Goal: Answer question/provide support: Share knowledge or assist other users

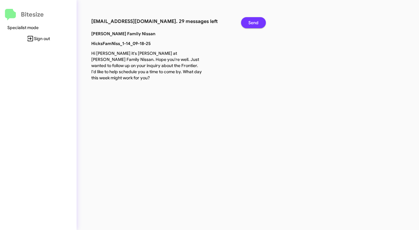
click at [250, 23] on span "Send" at bounding box center [253, 22] width 10 height 11
click at [249, 24] on span "Send" at bounding box center [253, 22] width 10 height 11
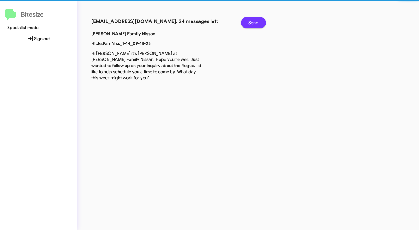
click at [249, 24] on span "Send" at bounding box center [253, 22] width 10 height 11
click at [249, 23] on span "Send" at bounding box center [253, 22] width 10 height 11
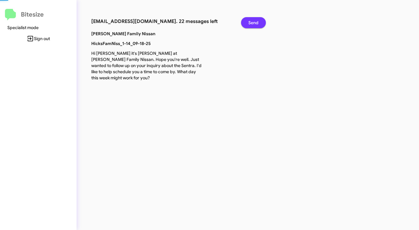
click at [249, 23] on span "Send" at bounding box center [253, 22] width 10 height 11
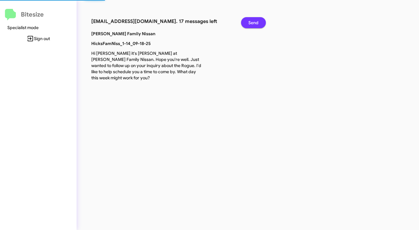
click at [249, 23] on span "Send" at bounding box center [253, 22] width 10 height 11
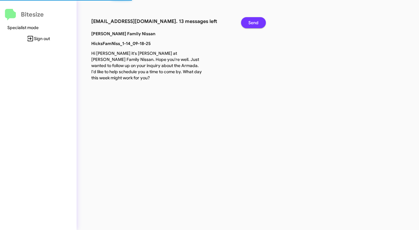
click at [249, 23] on span "Send" at bounding box center [253, 22] width 10 height 11
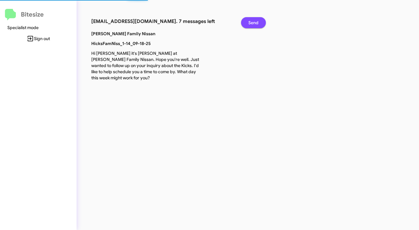
click at [249, 23] on span "Send" at bounding box center [253, 22] width 10 height 11
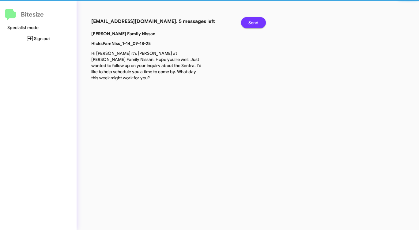
click at [249, 23] on span "Send" at bounding box center [253, 22] width 10 height 11
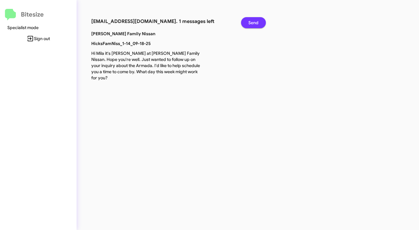
click at [249, 23] on span "Send" at bounding box center [253, 22] width 10 height 11
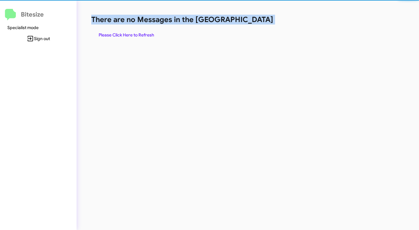
click at [249, 23] on h1 "There are no Messages in the [GEOGRAPHIC_DATA]" at bounding box center [219, 20] width 256 height 10
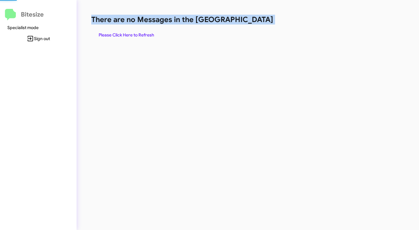
click at [249, 23] on h1 "There are no Messages in the [GEOGRAPHIC_DATA]" at bounding box center [219, 20] width 256 height 10
click at [140, 30] on span "Please Click Here to Refresh" at bounding box center [126, 34] width 55 height 11
click at [140, 29] on span "Please Click Here to Refresh" at bounding box center [126, 34] width 55 height 11
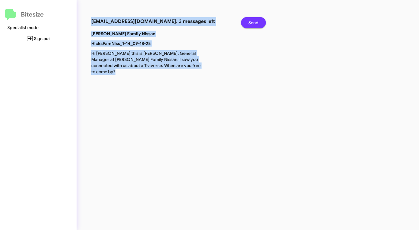
click at [252, 20] on span "Send" at bounding box center [253, 22] width 10 height 11
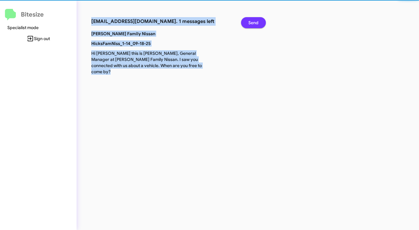
click at [252, 20] on span "Send" at bounding box center [253, 22] width 10 height 11
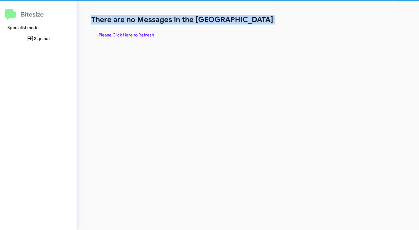
click at [252, 20] on h1 "There are no Messages in the [GEOGRAPHIC_DATA]" at bounding box center [219, 20] width 256 height 10
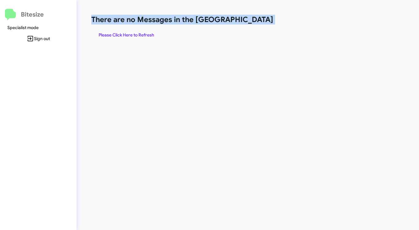
click at [252, 20] on h1 "There are no Messages in the [GEOGRAPHIC_DATA]" at bounding box center [219, 20] width 256 height 10
click at [252, 21] on h1 "There are no Messages in the [GEOGRAPHIC_DATA]" at bounding box center [219, 20] width 256 height 10
click at [144, 34] on span "Please Click Here to Refresh" at bounding box center [126, 34] width 55 height 11
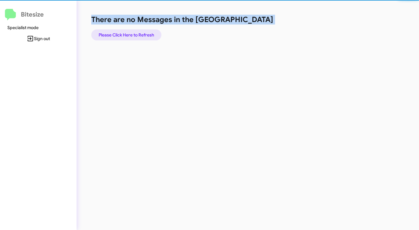
click at [144, 34] on span "Please Click Here to Refresh" at bounding box center [126, 34] width 55 height 11
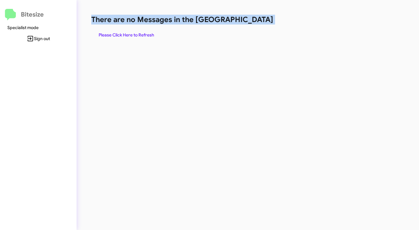
click at [144, 33] on span "Please Click Here to Refresh" at bounding box center [126, 34] width 55 height 11
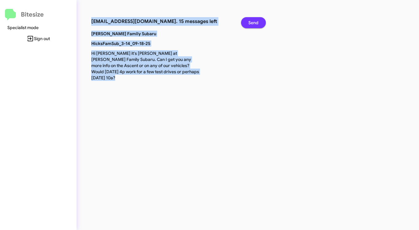
click at [254, 20] on span "Send" at bounding box center [253, 22] width 10 height 11
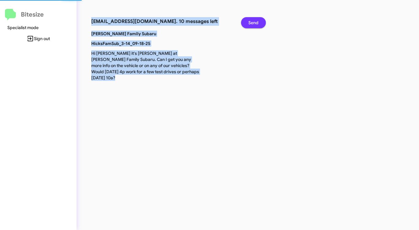
click at [254, 20] on span "Send" at bounding box center [253, 22] width 10 height 11
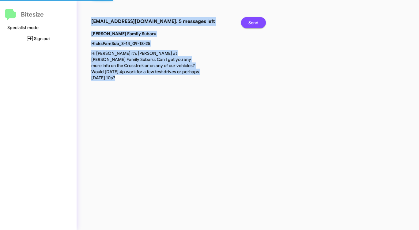
click at [254, 20] on span "Send" at bounding box center [253, 22] width 10 height 11
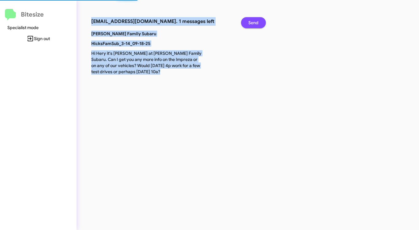
click at [254, 20] on span "Send" at bounding box center [253, 22] width 10 height 11
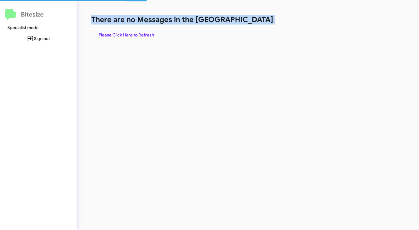
click at [254, 20] on h1 "There are no Messages in the [GEOGRAPHIC_DATA]" at bounding box center [219, 20] width 256 height 10
click at [148, 35] on span "Please Click Here to Refresh" at bounding box center [126, 34] width 55 height 11
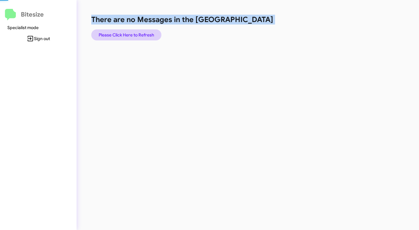
click at [148, 35] on span "Please Click Here to Refresh" at bounding box center [126, 34] width 55 height 11
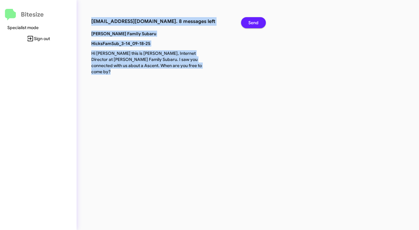
click at [254, 22] on span "Send" at bounding box center [253, 22] width 10 height 11
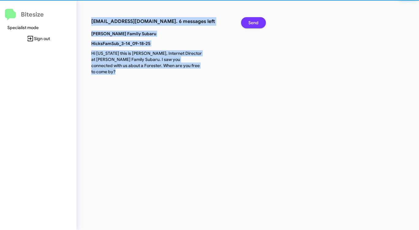
click at [254, 22] on span "Send" at bounding box center [253, 22] width 10 height 11
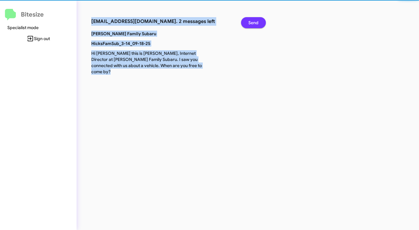
click at [254, 22] on span "Send" at bounding box center [253, 22] width 10 height 11
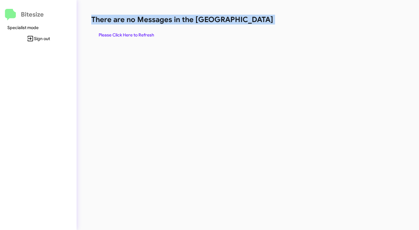
click at [254, 22] on h1 "There are no Messages in the [GEOGRAPHIC_DATA]" at bounding box center [219, 20] width 256 height 10
click at [123, 35] on span "Please Click Here to Refresh" at bounding box center [126, 34] width 55 height 11
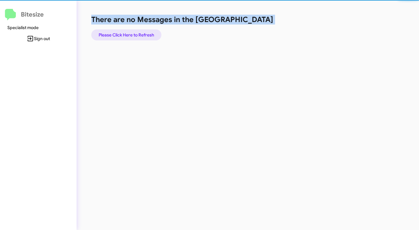
click at [123, 35] on span "Please Click Here to Refresh" at bounding box center [126, 34] width 55 height 11
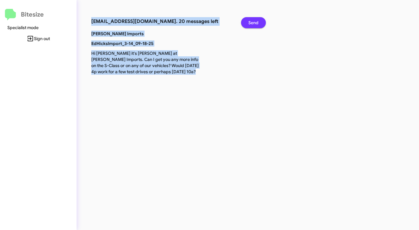
click at [246, 24] on button "Send" at bounding box center [253, 22] width 25 height 11
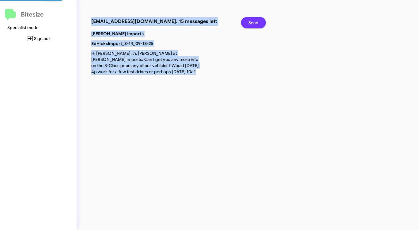
click at [246, 24] on button "Send" at bounding box center [253, 22] width 25 height 11
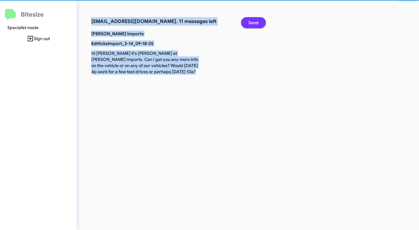
click at [246, 24] on button "Send" at bounding box center [253, 22] width 25 height 11
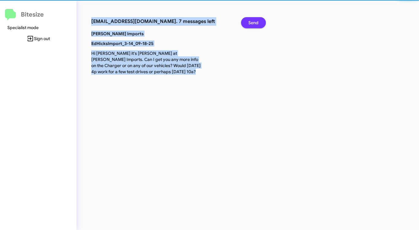
click at [246, 24] on button "Send" at bounding box center [253, 22] width 25 height 11
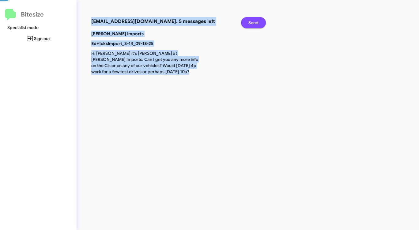
click at [246, 24] on button "Send" at bounding box center [253, 22] width 25 height 11
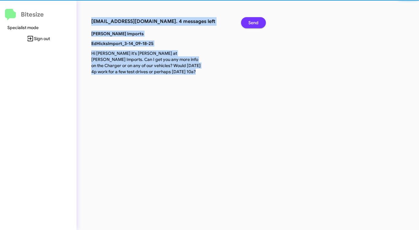
click at [246, 24] on button "Send" at bounding box center [253, 22] width 25 height 11
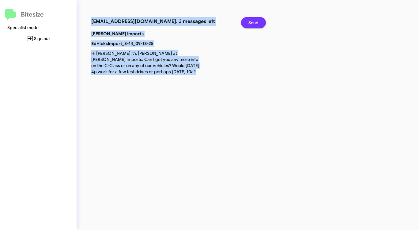
click at [246, 24] on button "Send" at bounding box center [253, 22] width 25 height 11
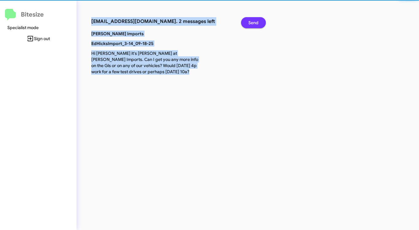
click at [246, 24] on button "Send" at bounding box center [253, 22] width 25 height 11
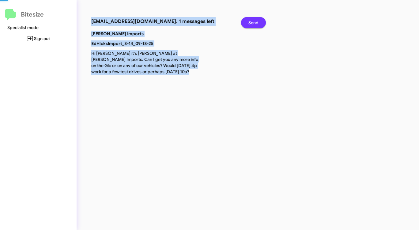
click at [246, 24] on button "Send" at bounding box center [253, 22] width 25 height 11
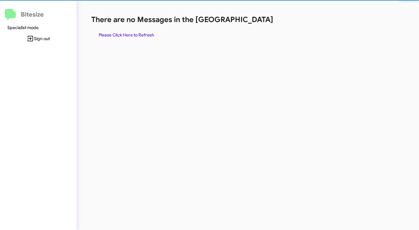
click at [246, 24] on div "There are no Messages in the Queue Please Click Here to Refresh" at bounding box center [219, 28] width 256 height 26
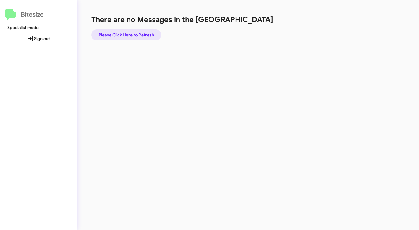
click at [133, 31] on span "Please Click Here to Refresh" at bounding box center [126, 34] width 55 height 11
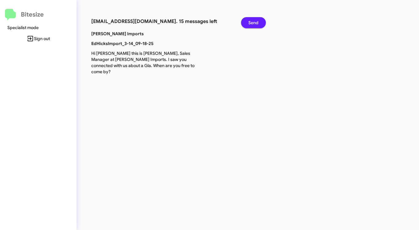
click at [258, 20] on button "Send" at bounding box center [253, 22] width 25 height 11
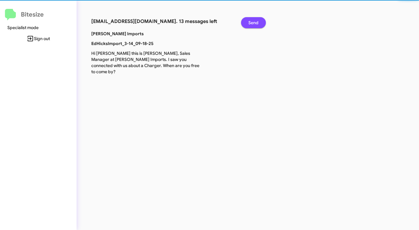
click at [258, 20] on button "Send" at bounding box center [253, 22] width 25 height 11
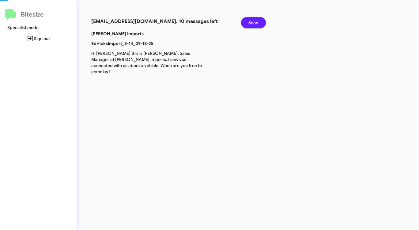
click at [258, 20] on button "Send" at bounding box center [253, 22] width 25 height 11
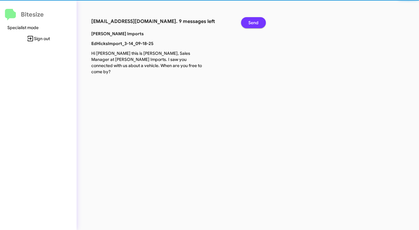
click at [258, 20] on button "Send" at bounding box center [253, 22] width 25 height 11
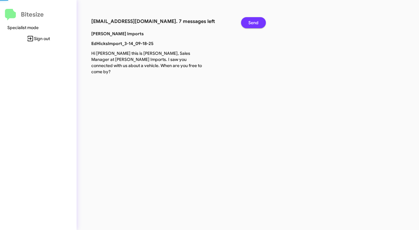
click at [258, 20] on button "Send" at bounding box center [253, 22] width 25 height 11
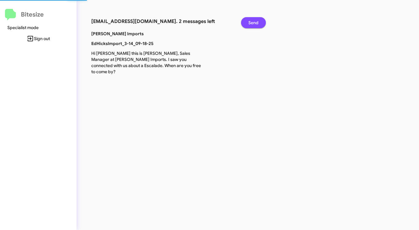
click at [258, 20] on button "Send" at bounding box center [253, 22] width 25 height 11
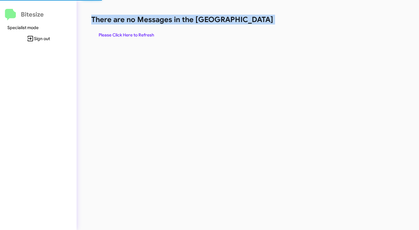
click at [258, 20] on h1 "There are no Messages in the [GEOGRAPHIC_DATA]" at bounding box center [219, 20] width 256 height 10
click at [137, 35] on span "Please Click Here to Refresh" at bounding box center [126, 34] width 55 height 11
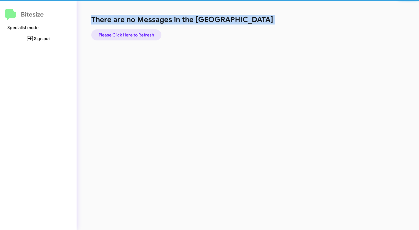
click at [138, 35] on span "Please Click Here to Refresh" at bounding box center [126, 34] width 55 height 11
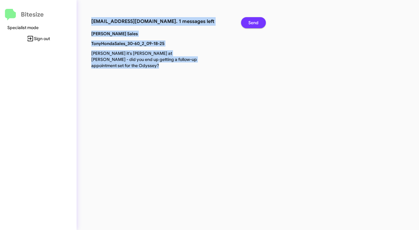
click at [258, 24] on button "Send" at bounding box center [253, 22] width 25 height 11
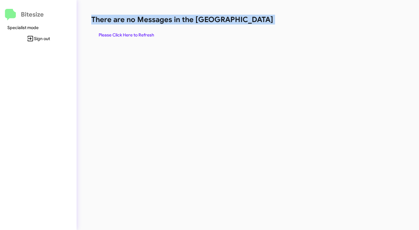
click at [152, 36] on span "Please Click Here to Refresh" at bounding box center [126, 34] width 55 height 11
click at [132, 35] on span "Please Click Here to Refresh" at bounding box center [126, 34] width 55 height 11
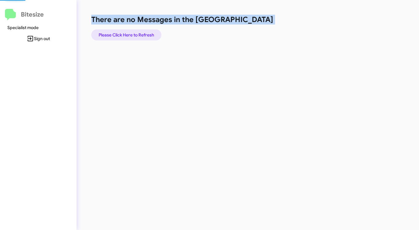
click at [132, 35] on span "Please Click Here to Refresh" at bounding box center [126, 34] width 55 height 11
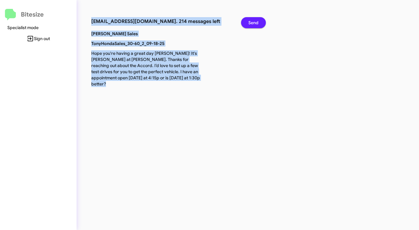
click at [250, 22] on span "Send" at bounding box center [253, 22] width 10 height 11
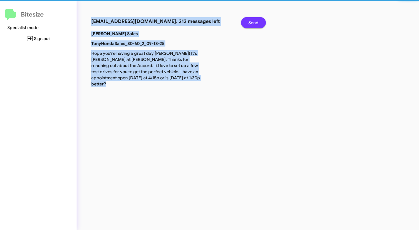
click at [250, 22] on span "Send" at bounding box center [253, 22] width 10 height 11
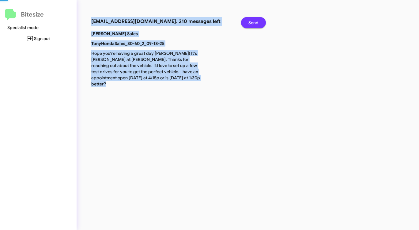
click at [250, 22] on span "Send" at bounding box center [253, 22] width 10 height 11
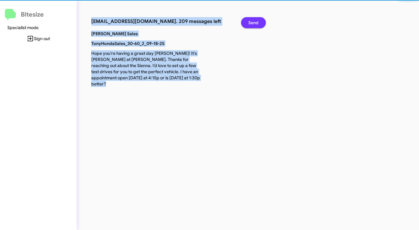
click at [250, 22] on span "Send" at bounding box center [253, 22] width 10 height 11
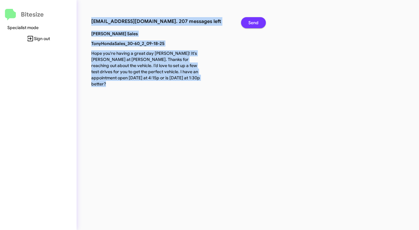
click at [250, 22] on span "Send" at bounding box center [253, 22] width 10 height 11
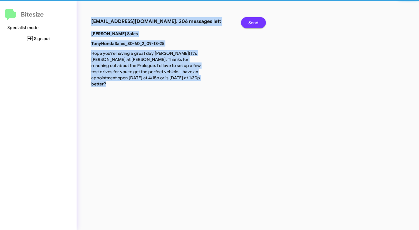
click at [250, 22] on span "Send" at bounding box center [253, 22] width 10 height 11
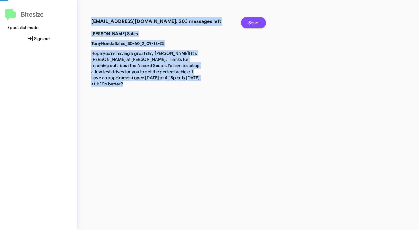
click at [250, 22] on span "Send" at bounding box center [253, 22] width 10 height 11
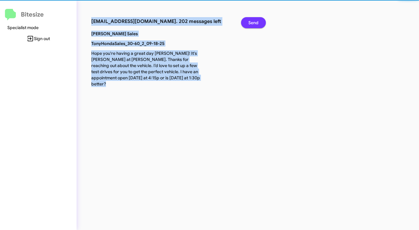
click at [250, 22] on span "Send" at bounding box center [253, 22] width 10 height 11
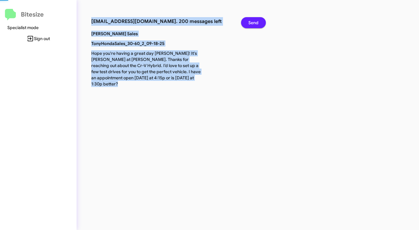
click at [250, 22] on span "Send" at bounding box center [253, 22] width 10 height 11
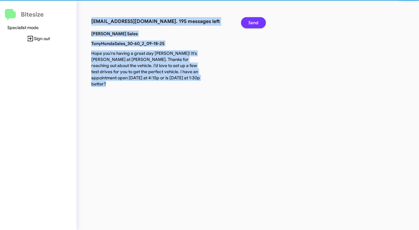
click at [250, 22] on span "Send" at bounding box center [253, 22] width 10 height 11
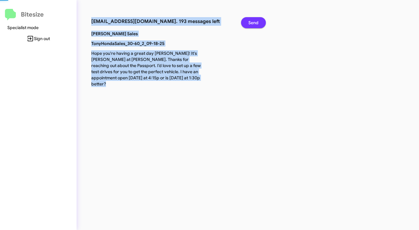
click at [250, 22] on span "Send" at bounding box center [253, 22] width 10 height 11
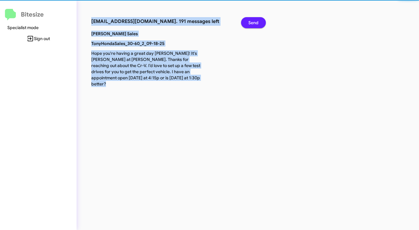
click at [250, 22] on span "Send" at bounding box center [253, 22] width 10 height 11
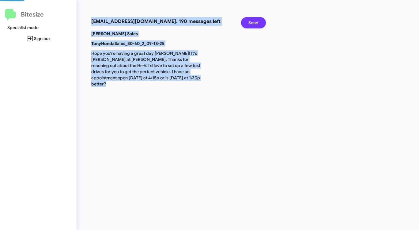
click at [250, 22] on span "Send" at bounding box center [253, 22] width 10 height 11
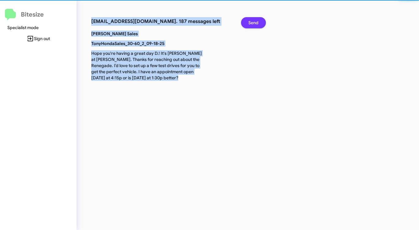
click at [250, 22] on span "Send" at bounding box center [253, 22] width 10 height 11
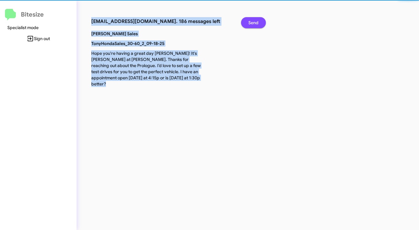
click at [250, 22] on span "Send" at bounding box center [253, 22] width 10 height 11
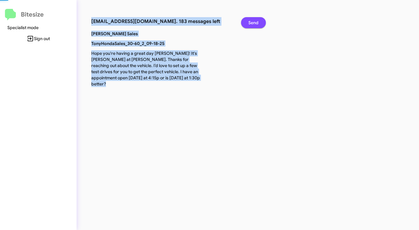
click at [250, 22] on span "Send" at bounding box center [253, 22] width 10 height 11
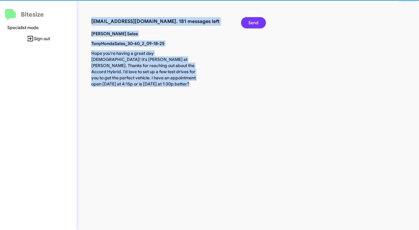
click at [250, 22] on span "Send" at bounding box center [253, 22] width 10 height 11
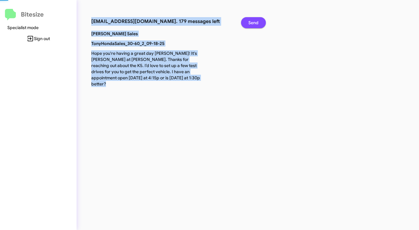
click at [250, 22] on span "Send" at bounding box center [253, 22] width 10 height 11
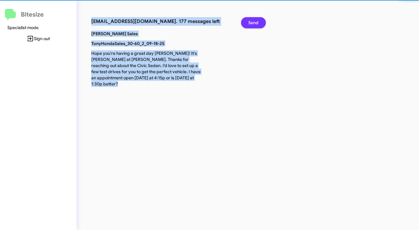
click at [250, 22] on span "Send" at bounding box center [253, 22] width 10 height 11
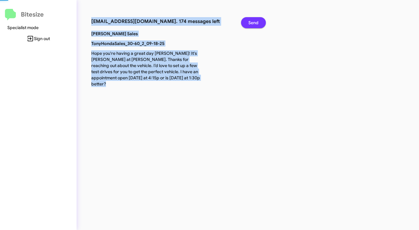
click at [250, 22] on span "Send" at bounding box center [253, 22] width 10 height 11
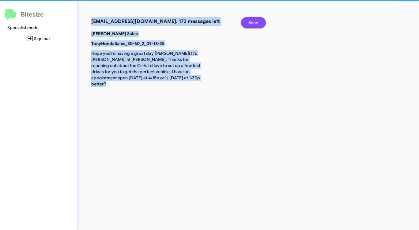
click at [250, 22] on span "Send" at bounding box center [253, 22] width 10 height 11
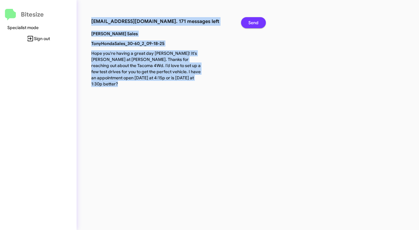
click at [250, 22] on span "Send" at bounding box center [253, 22] width 10 height 11
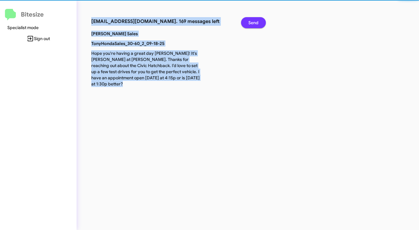
click at [250, 22] on span "Send" at bounding box center [253, 22] width 10 height 11
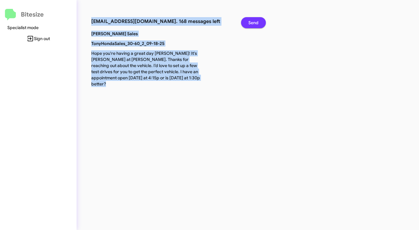
click at [250, 22] on span "Send" at bounding box center [253, 22] width 10 height 11
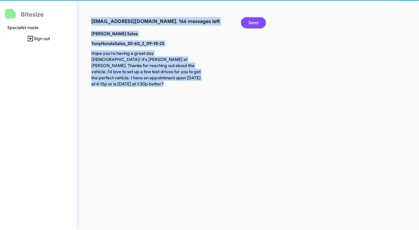
click at [250, 22] on span "Send" at bounding box center [253, 22] width 10 height 11
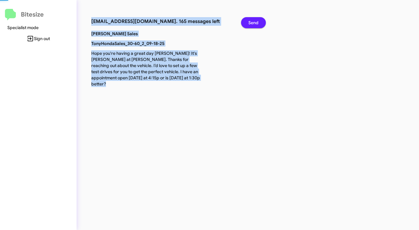
click at [250, 22] on span "Send" at bounding box center [253, 22] width 10 height 11
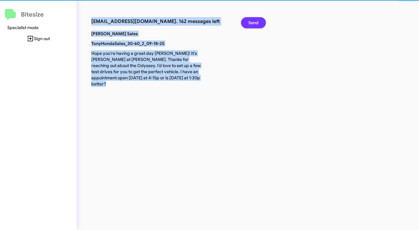
click at [250, 22] on span "Send" at bounding box center [253, 22] width 10 height 11
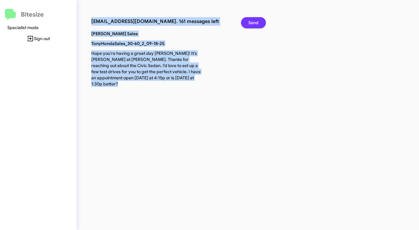
click at [250, 22] on span "Send" at bounding box center [253, 22] width 10 height 11
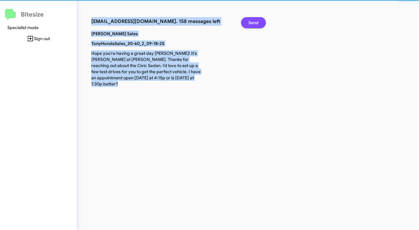
click at [250, 22] on span "Send" at bounding box center [253, 22] width 10 height 11
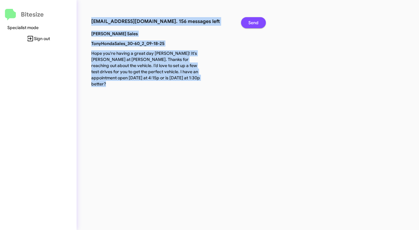
click at [250, 22] on span "Send" at bounding box center [253, 22] width 10 height 11
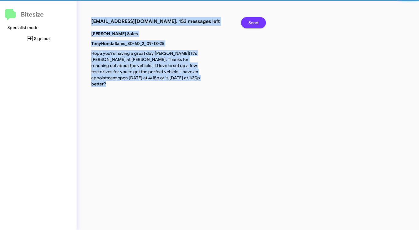
click at [250, 22] on span "Send" at bounding box center [253, 22] width 10 height 11
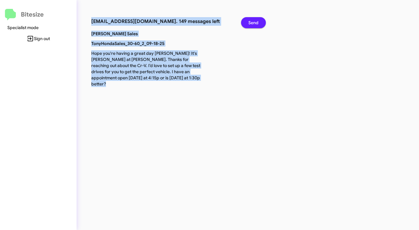
click at [250, 22] on span "Send" at bounding box center [253, 22] width 10 height 11
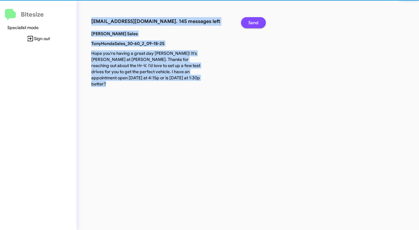
click at [250, 22] on span "Send" at bounding box center [253, 22] width 10 height 11
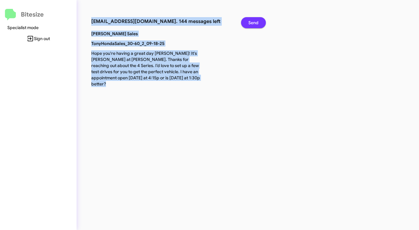
click at [250, 22] on span "Send" at bounding box center [253, 22] width 10 height 11
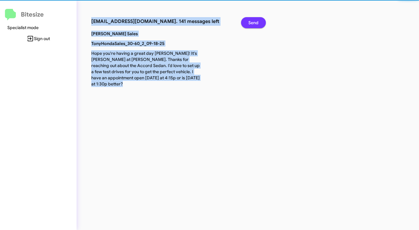
click at [250, 22] on span "Send" at bounding box center [253, 22] width 10 height 11
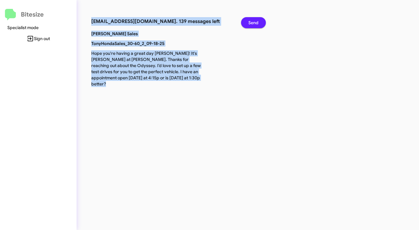
click at [250, 22] on span "Send" at bounding box center [253, 22] width 10 height 11
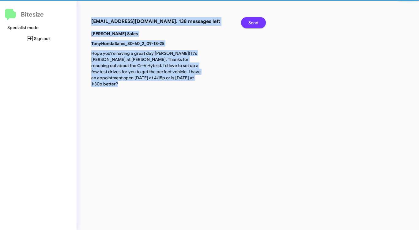
click at [250, 22] on span "Send" at bounding box center [253, 22] width 10 height 11
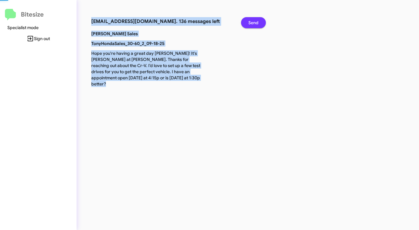
click at [250, 22] on span "Send" at bounding box center [253, 22] width 10 height 11
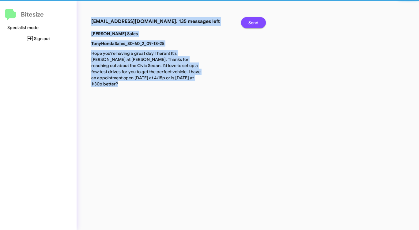
click at [250, 22] on span "Send" at bounding box center [253, 22] width 10 height 11
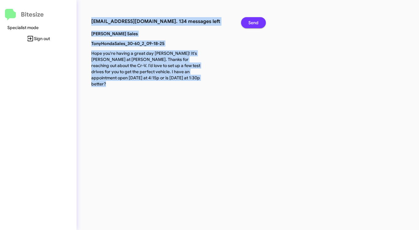
click at [250, 22] on span "Send" at bounding box center [253, 22] width 10 height 11
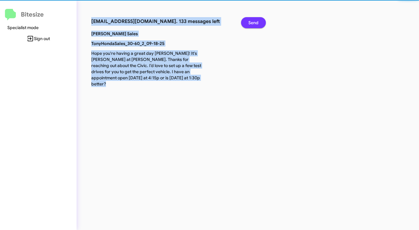
click at [250, 22] on span "Send" at bounding box center [253, 22] width 10 height 11
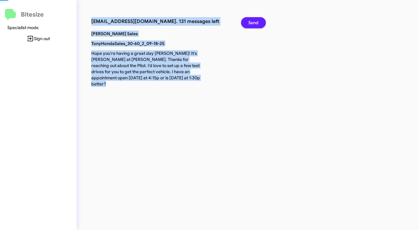
click at [250, 22] on span "Send" at bounding box center [253, 22] width 10 height 11
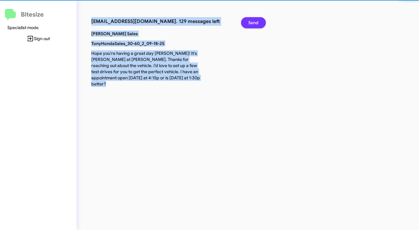
click at [250, 22] on span "Send" at bounding box center [253, 22] width 10 height 11
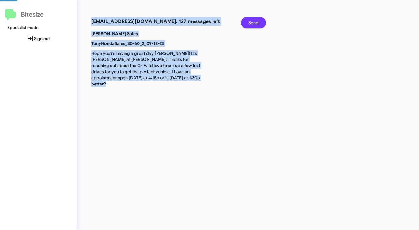
click at [250, 22] on span "Send" at bounding box center [253, 22] width 10 height 11
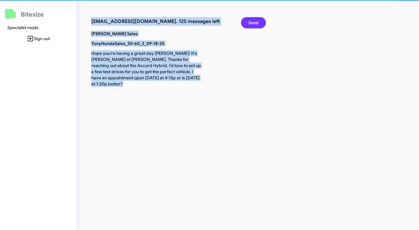
click at [250, 22] on span "Send" at bounding box center [253, 22] width 10 height 11
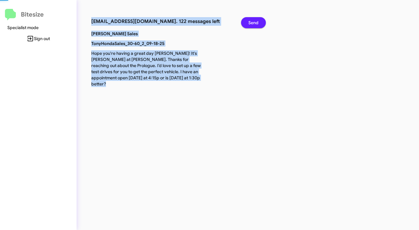
click at [250, 22] on span "Send" at bounding box center [253, 22] width 10 height 11
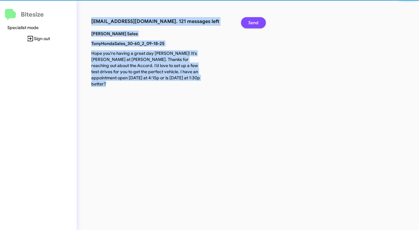
click at [250, 22] on span "Send" at bounding box center [253, 22] width 10 height 11
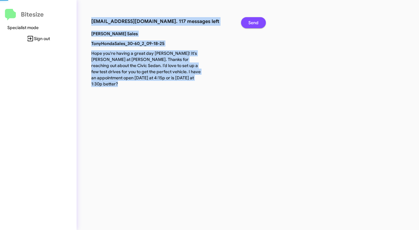
click at [250, 22] on span "Send" at bounding box center [253, 22] width 10 height 11
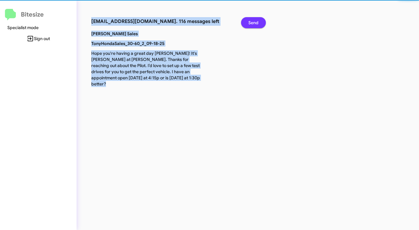
click at [250, 22] on span "Send" at bounding box center [253, 22] width 10 height 11
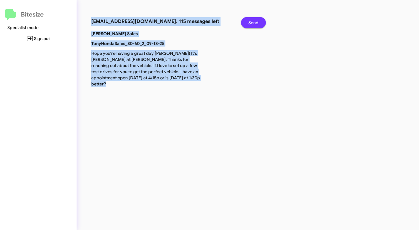
click at [250, 22] on span "Send" at bounding box center [253, 22] width 10 height 11
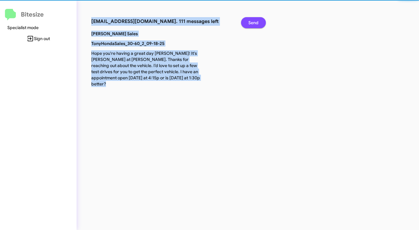
click at [250, 22] on span "Send" at bounding box center [253, 22] width 10 height 11
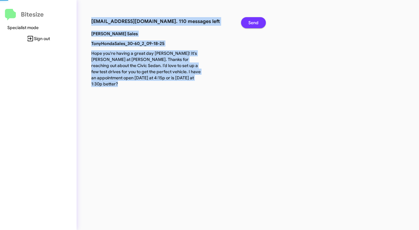
click at [250, 22] on span "Send" at bounding box center [253, 22] width 10 height 11
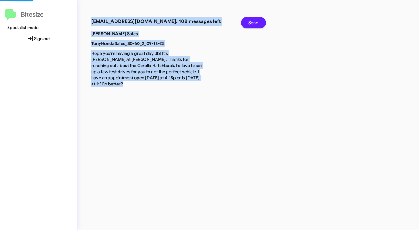
click at [250, 22] on span "Send" at bounding box center [253, 22] width 10 height 11
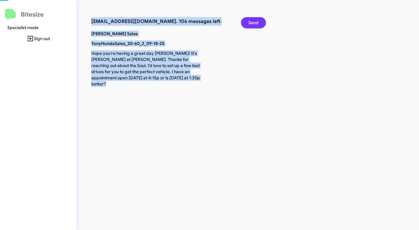
click at [250, 22] on span "Send" at bounding box center [253, 22] width 10 height 11
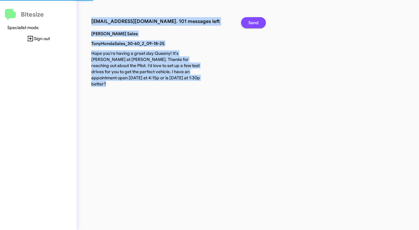
click at [250, 22] on span "Send" at bounding box center [253, 22] width 10 height 11
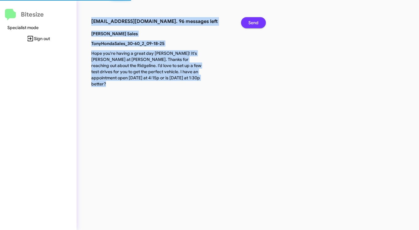
click at [250, 22] on span "Send" at bounding box center [253, 22] width 10 height 11
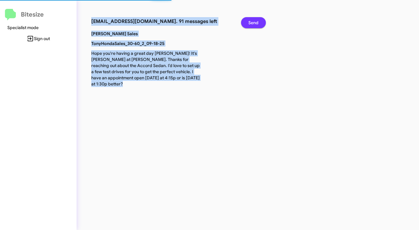
click at [250, 22] on span "Send" at bounding box center [253, 22] width 10 height 11
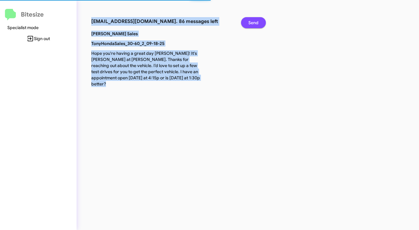
click at [250, 22] on span "Send" at bounding box center [253, 22] width 10 height 11
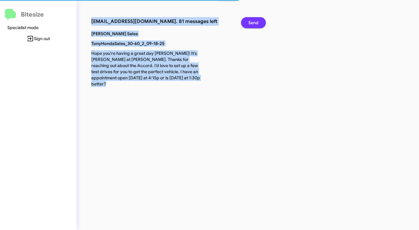
click at [250, 22] on span "Send" at bounding box center [253, 22] width 10 height 11
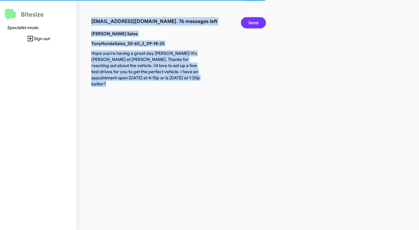
click at [250, 22] on span "Send" at bounding box center [253, 22] width 10 height 11
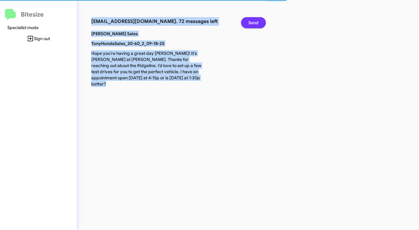
click at [250, 22] on span "Send" at bounding box center [253, 22] width 10 height 11
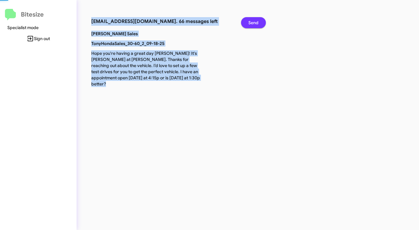
click at [250, 22] on span "Send" at bounding box center [253, 22] width 10 height 11
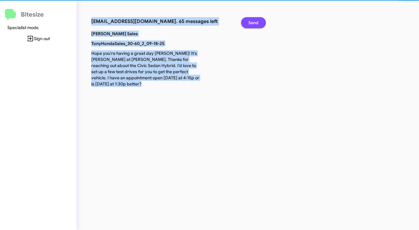
click at [250, 22] on span "Send" at bounding box center [253, 22] width 10 height 11
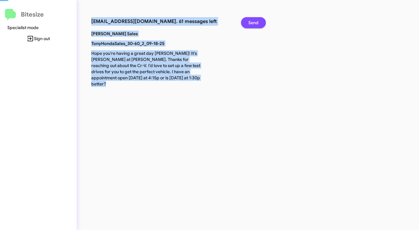
click at [250, 22] on span "Send" at bounding box center [253, 22] width 10 height 11
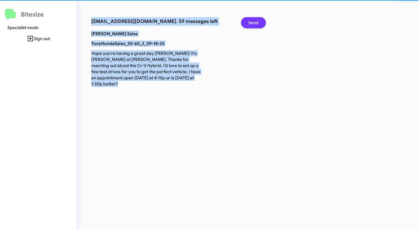
click at [250, 22] on span "Send" at bounding box center [253, 22] width 10 height 11
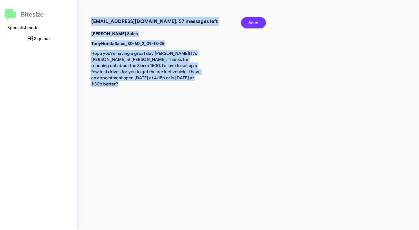
click at [250, 22] on span "Send" at bounding box center [253, 22] width 10 height 11
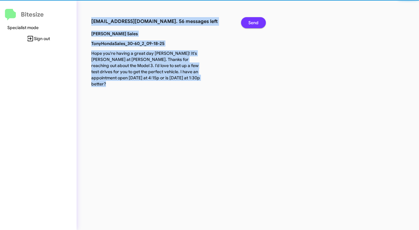
click at [250, 22] on span "Send" at bounding box center [253, 22] width 10 height 11
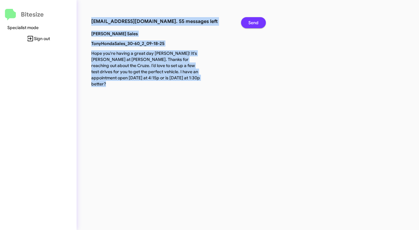
click at [250, 22] on span "Send" at bounding box center [253, 22] width 10 height 11
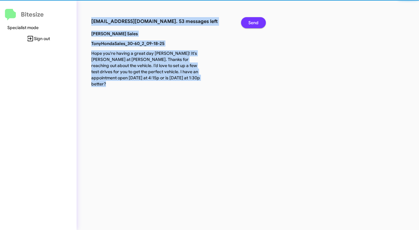
click at [250, 22] on span "Send" at bounding box center [253, 22] width 10 height 11
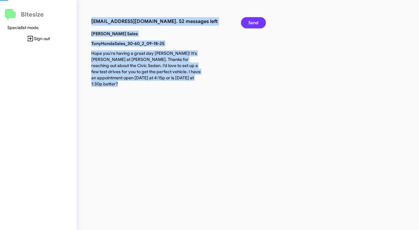
click at [250, 22] on span "Send" at bounding box center [253, 22] width 10 height 11
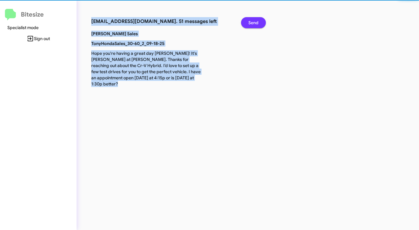
click at [250, 22] on span "Send" at bounding box center [253, 22] width 10 height 11
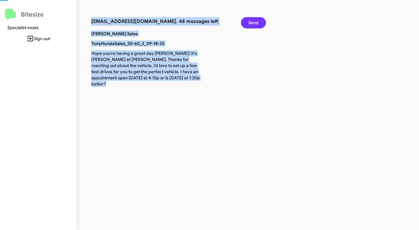
click at [250, 22] on span "Send" at bounding box center [253, 22] width 10 height 11
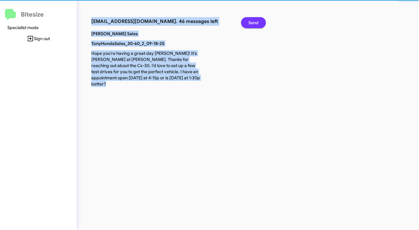
click at [250, 22] on span "Send" at bounding box center [253, 22] width 10 height 11
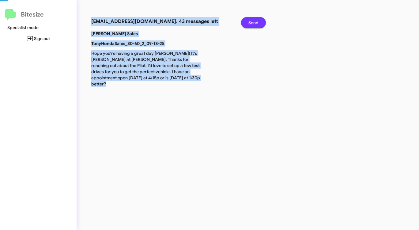
click at [250, 22] on span "Send" at bounding box center [253, 22] width 10 height 11
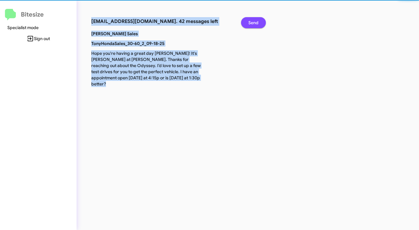
click at [250, 22] on span "Send" at bounding box center [253, 22] width 10 height 11
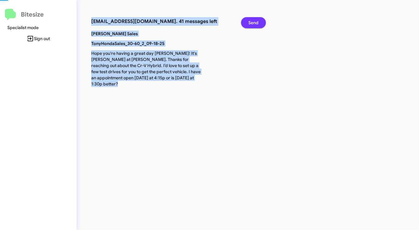
click at [250, 22] on span "Send" at bounding box center [253, 22] width 10 height 11
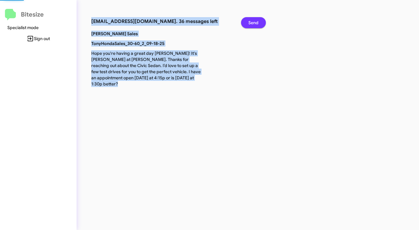
click at [250, 22] on span "Send" at bounding box center [253, 22] width 10 height 11
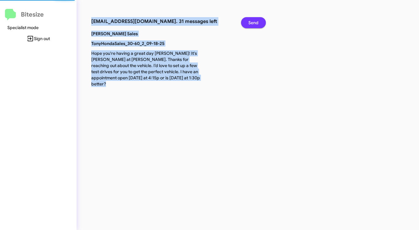
click at [250, 22] on span "Send" at bounding box center [253, 22] width 10 height 11
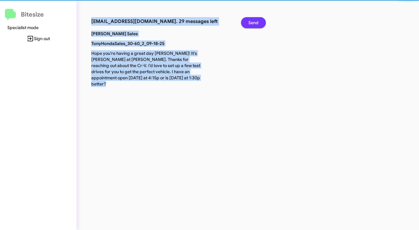
click at [250, 22] on span "Send" at bounding box center [253, 22] width 10 height 11
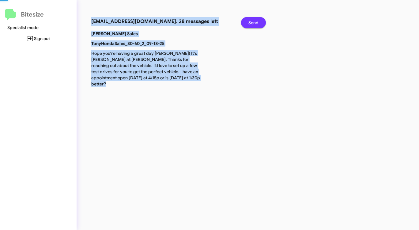
click at [250, 22] on span "Send" at bounding box center [253, 22] width 10 height 11
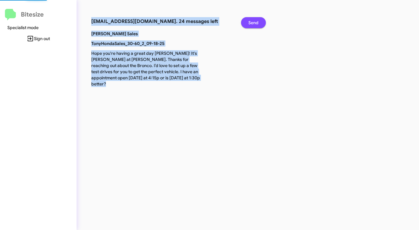
click at [250, 22] on span "Send" at bounding box center [253, 22] width 10 height 11
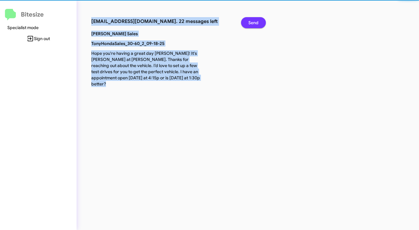
click at [250, 22] on span "Send" at bounding box center [253, 22] width 10 height 11
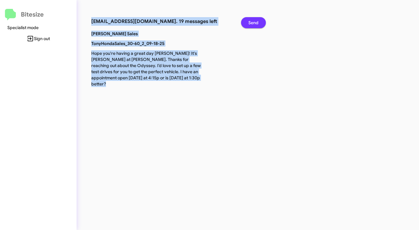
click at [250, 22] on span "Send" at bounding box center [253, 22] width 10 height 11
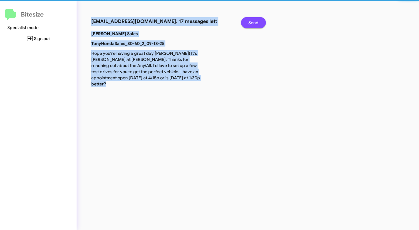
click at [250, 22] on span "Send" at bounding box center [253, 22] width 10 height 11
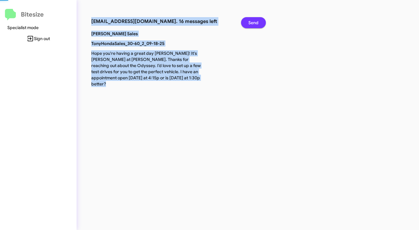
click at [250, 22] on span "Send" at bounding box center [253, 22] width 10 height 11
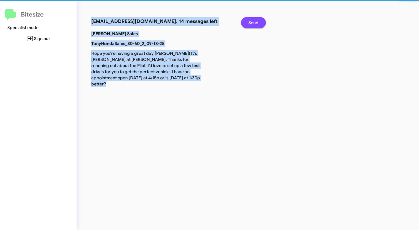
click at [250, 22] on span "Send" at bounding box center [253, 22] width 10 height 11
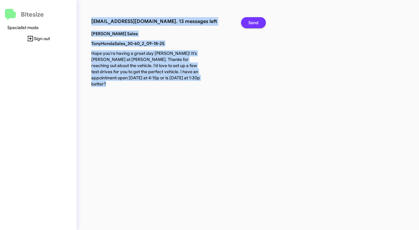
click at [250, 22] on span "Send" at bounding box center [253, 22] width 10 height 11
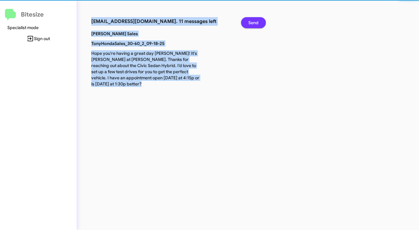
click at [250, 22] on span "Send" at bounding box center [253, 22] width 10 height 11
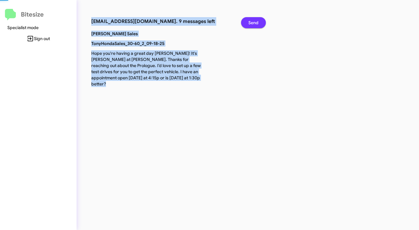
click at [250, 22] on span "Send" at bounding box center [253, 22] width 10 height 11
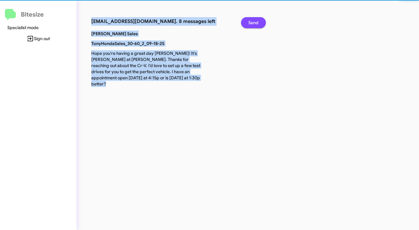
click at [250, 22] on span "Send" at bounding box center [253, 22] width 10 height 11
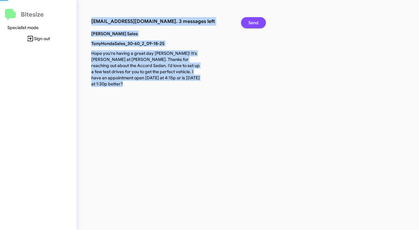
click at [250, 22] on span "Send" at bounding box center [253, 22] width 10 height 11
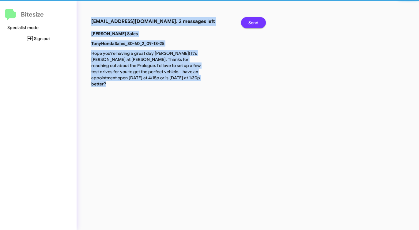
click at [250, 22] on span "Send" at bounding box center [253, 22] width 10 height 11
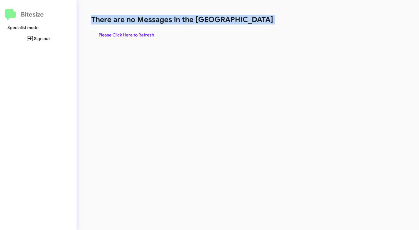
click at [250, 22] on h1 "There are no Messages in the [GEOGRAPHIC_DATA]" at bounding box center [219, 20] width 256 height 10
click at [140, 33] on span "Please Click Here to Refresh" at bounding box center [126, 34] width 55 height 11
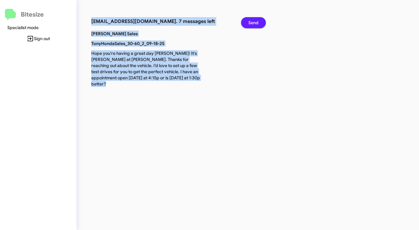
click at [250, 25] on span "Send" at bounding box center [253, 22] width 10 height 11
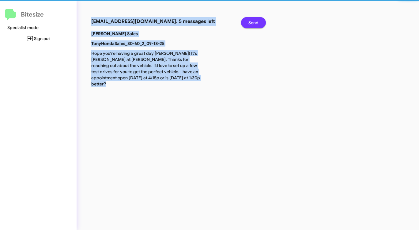
click at [250, 25] on span "Send" at bounding box center [253, 22] width 10 height 11
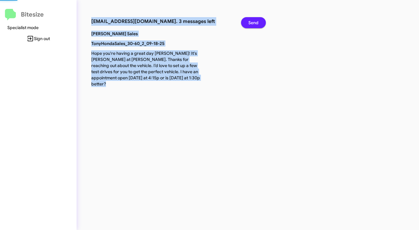
click at [250, 25] on span "Send" at bounding box center [253, 22] width 10 height 11
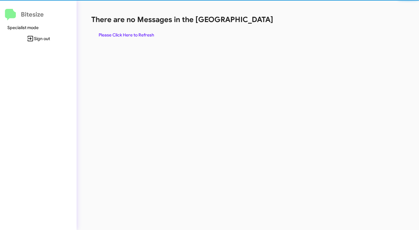
click at [250, 25] on div "There are no Messages in the Queue Please Click Here to Refresh" at bounding box center [219, 28] width 256 height 26
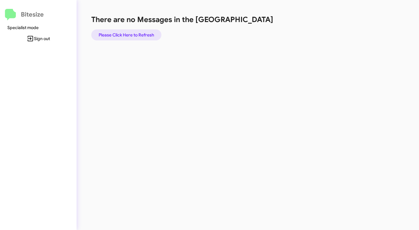
click at [125, 31] on span "Please Click Here to Refresh" at bounding box center [126, 34] width 55 height 11
click at [141, 32] on span "Please Click Here to Refresh" at bounding box center [126, 34] width 55 height 11
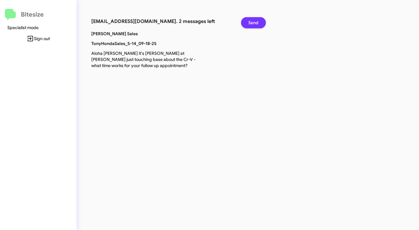
click at [255, 23] on span "Send" at bounding box center [253, 22] width 10 height 11
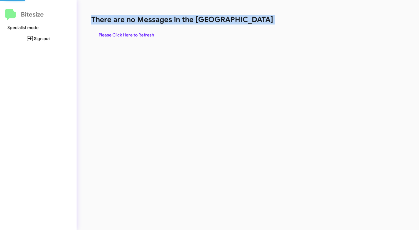
click at [255, 23] on h1 "There are no Messages in the [GEOGRAPHIC_DATA]" at bounding box center [219, 20] width 256 height 10
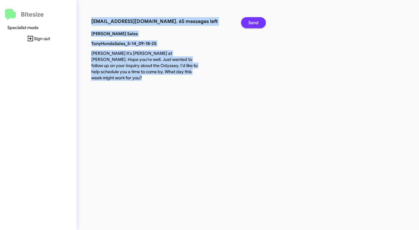
click at [255, 23] on span "Send" at bounding box center [253, 22] width 10 height 11
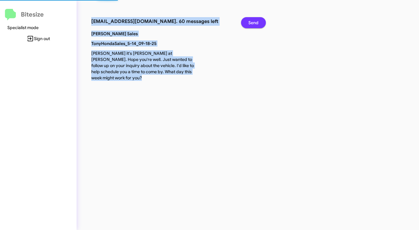
click at [255, 23] on span "Send" at bounding box center [253, 22] width 10 height 11
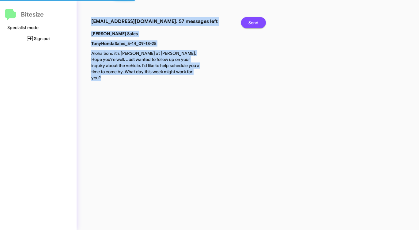
click at [255, 23] on span "Send" at bounding box center [253, 22] width 10 height 11
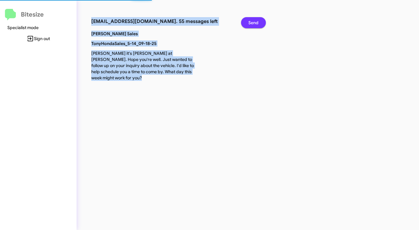
click at [255, 23] on span "Send" at bounding box center [253, 22] width 10 height 11
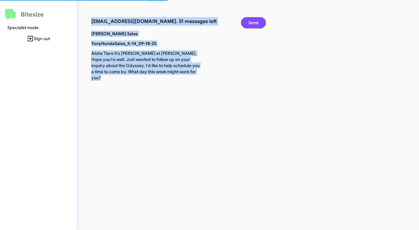
click at [255, 23] on span "Send" at bounding box center [253, 22] width 10 height 11
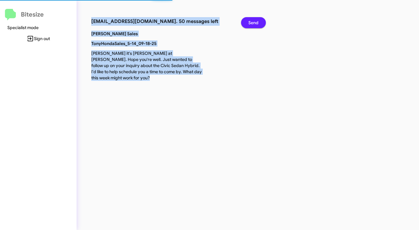
click at [255, 23] on span "Send" at bounding box center [253, 22] width 10 height 11
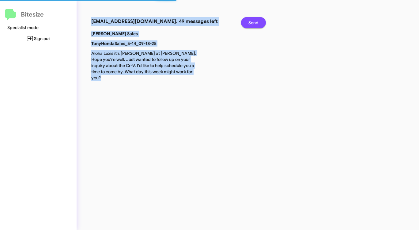
click at [255, 23] on span "Send" at bounding box center [253, 22] width 10 height 11
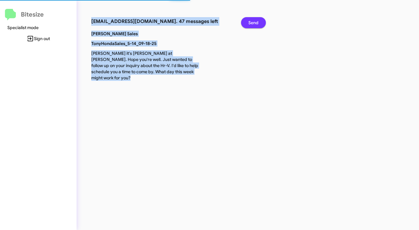
click at [255, 23] on span "Send" at bounding box center [253, 22] width 10 height 11
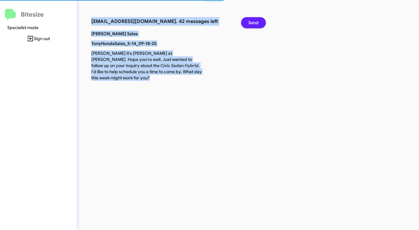
click at [255, 23] on span "Send" at bounding box center [253, 22] width 10 height 11
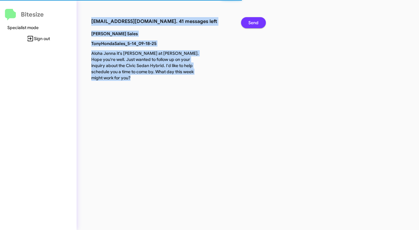
click at [255, 23] on span "Send" at bounding box center [253, 22] width 10 height 11
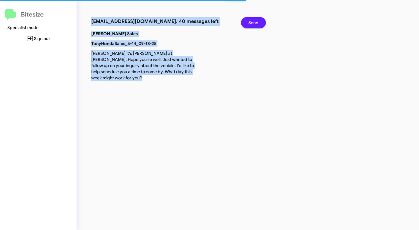
click at [255, 23] on span "Send" at bounding box center [253, 22] width 10 height 11
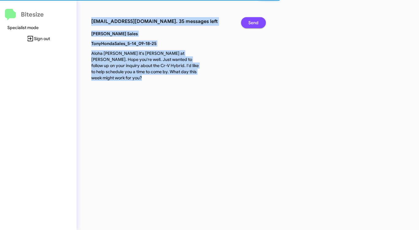
click at [255, 23] on span "Send" at bounding box center [253, 22] width 10 height 11
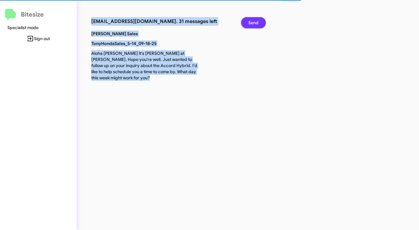
click at [255, 23] on span "Send" at bounding box center [253, 22] width 10 height 11
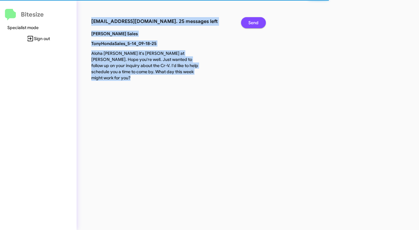
click at [255, 23] on span "Send" at bounding box center [253, 22] width 10 height 11
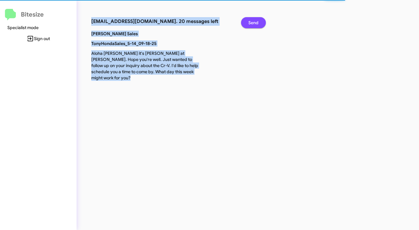
click at [255, 23] on span "Send" at bounding box center [253, 22] width 10 height 11
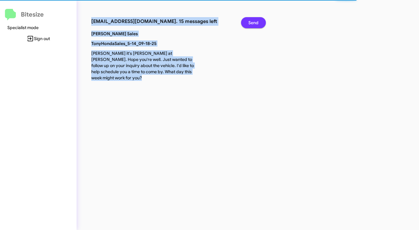
click at [255, 23] on span "Send" at bounding box center [253, 22] width 10 height 11
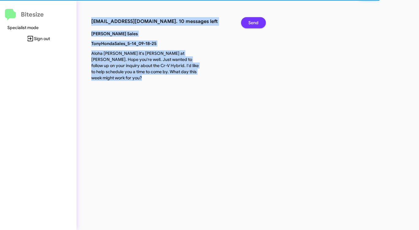
click at [255, 23] on span "Send" at bounding box center [253, 22] width 10 height 11
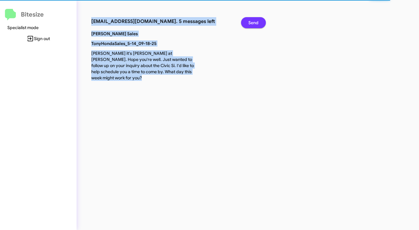
click at [255, 23] on span "Send" at bounding box center [253, 22] width 10 height 11
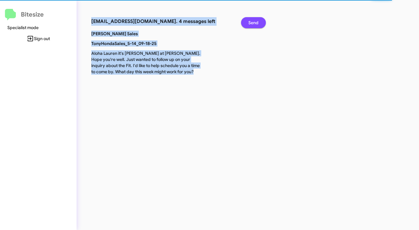
click at [255, 23] on span "Send" at bounding box center [253, 22] width 10 height 11
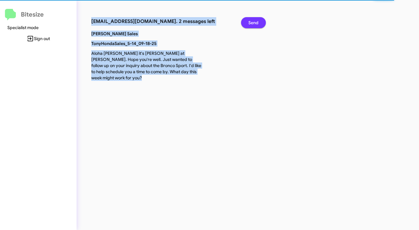
click at [255, 23] on span "Send" at bounding box center [253, 22] width 10 height 11
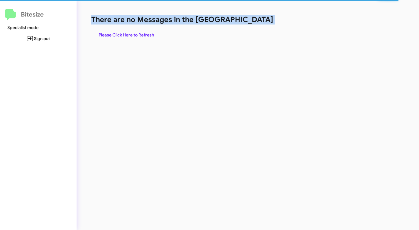
click at [255, 23] on h1 "There are no Messages in the [GEOGRAPHIC_DATA]" at bounding box center [219, 20] width 256 height 10
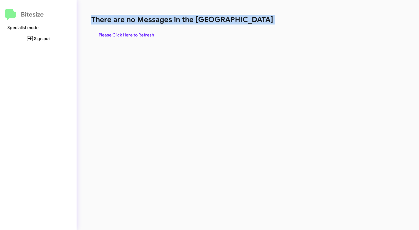
click at [118, 29] on div "There are no Messages in the Queue Please Click Here to Refresh" at bounding box center [219, 28] width 256 height 26
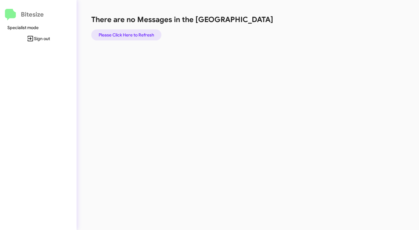
click at [119, 30] on span "Please Click Here to Refresh" at bounding box center [126, 34] width 55 height 11
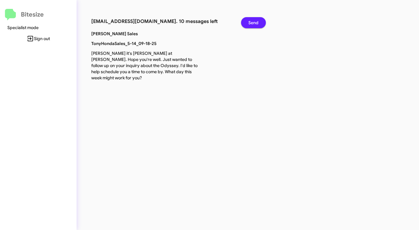
click at [247, 20] on button "Send" at bounding box center [253, 22] width 25 height 11
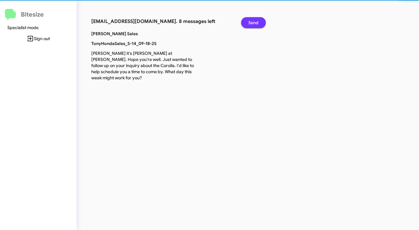
click at [247, 20] on button "Send" at bounding box center [253, 22] width 25 height 11
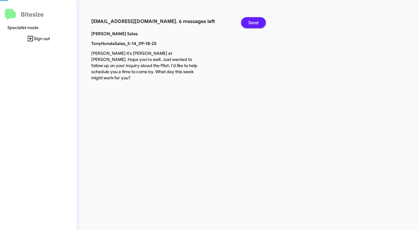
click at [247, 20] on button "Send" at bounding box center [253, 22] width 25 height 11
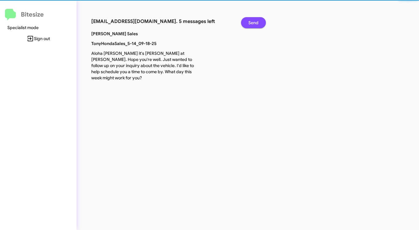
click at [247, 20] on button "Send" at bounding box center [253, 22] width 25 height 11
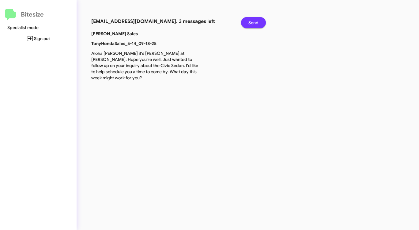
click at [247, 20] on button "Send" at bounding box center [253, 22] width 25 height 11
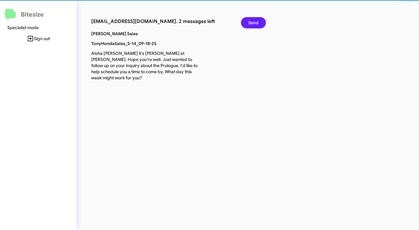
click at [247, 20] on button "Send" at bounding box center [253, 22] width 25 height 11
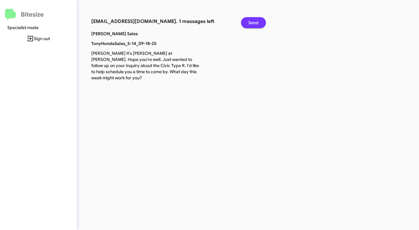
click at [247, 20] on button "Send" at bounding box center [253, 22] width 25 height 11
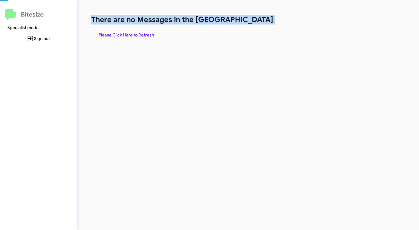
click at [247, 20] on h1 "There are no Messages in the [GEOGRAPHIC_DATA]" at bounding box center [219, 20] width 256 height 10
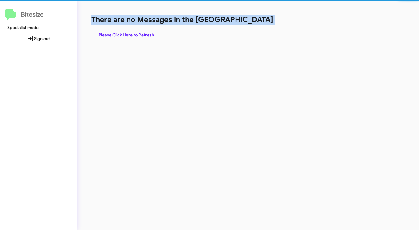
click at [247, 20] on h1 "There are no Messages in the [GEOGRAPHIC_DATA]" at bounding box center [219, 20] width 256 height 10
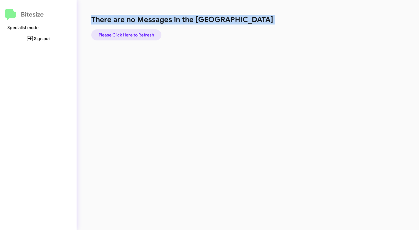
click at [131, 37] on span "Please Click Here to Refresh" at bounding box center [126, 34] width 55 height 11
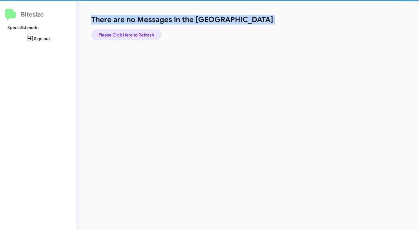
click at [131, 37] on span "Please Click Here to Refresh" at bounding box center [126, 34] width 55 height 11
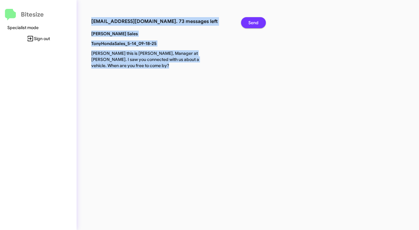
click at [248, 24] on span "Send" at bounding box center [253, 22] width 10 height 11
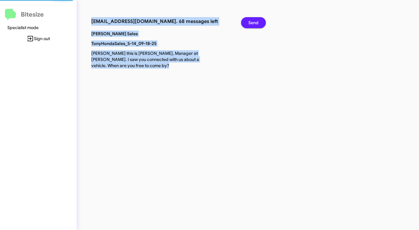
click at [248, 24] on span "Send" at bounding box center [253, 22] width 10 height 11
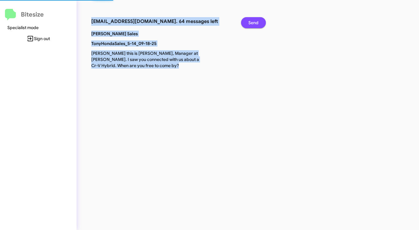
click at [248, 24] on span "Send" at bounding box center [253, 22] width 10 height 11
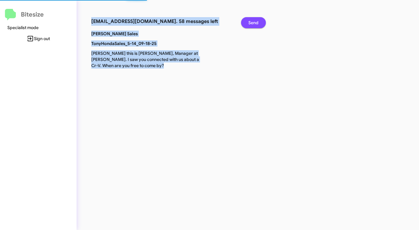
click at [248, 24] on span "Send" at bounding box center [253, 22] width 10 height 11
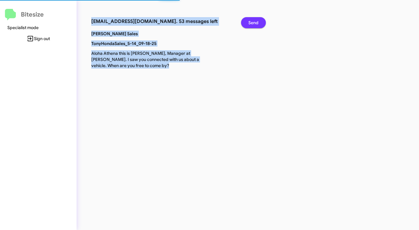
click at [248, 24] on span "Send" at bounding box center [253, 22] width 10 height 11
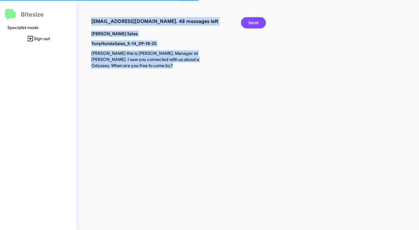
click at [248, 24] on span "Send" at bounding box center [253, 22] width 10 height 11
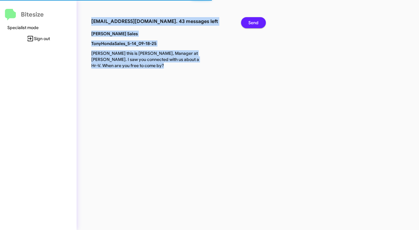
click at [248, 24] on span "Send" at bounding box center [253, 22] width 10 height 11
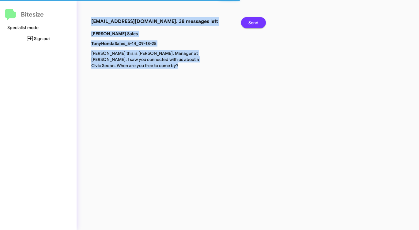
click at [248, 24] on span "Send" at bounding box center [253, 22] width 10 height 11
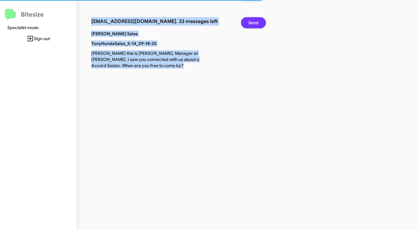
click at [248, 24] on span "Send" at bounding box center [253, 22] width 10 height 11
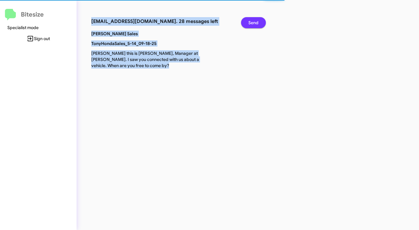
click at [248, 24] on span "Send" at bounding box center [253, 22] width 10 height 11
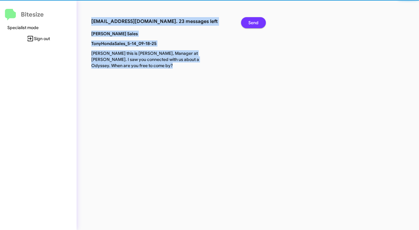
click at [248, 24] on span "Send" at bounding box center [253, 22] width 10 height 11
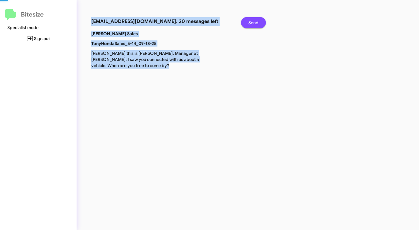
click at [248, 24] on span "Send" at bounding box center [253, 22] width 10 height 11
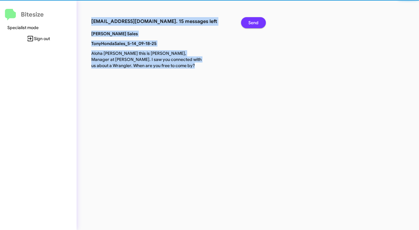
click at [248, 24] on span "Send" at bounding box center [253, 22] width 10 height 11
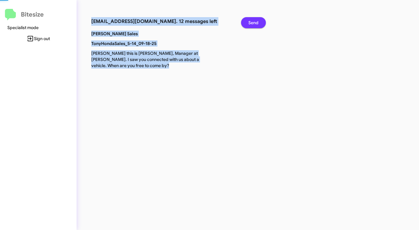
click at [248, 24] on span "Send" at bounding box center [253, 22] width 10 height 11
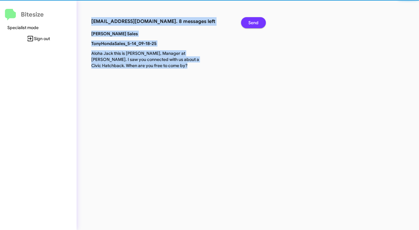
click at [248, 24] on span "Send" at bounding box center [253, 22] width 10 height 11
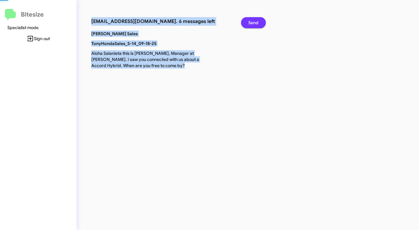
click at [248, 24] on span "Send" at bounding box center [253, 22] width 10 height 11
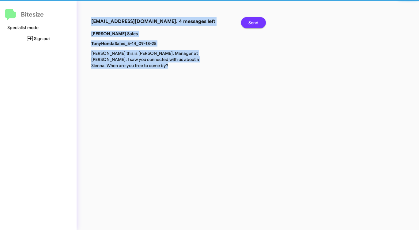
click at [248, 24] on span "Send" at bounding box center [253, 22] width 10 height 11
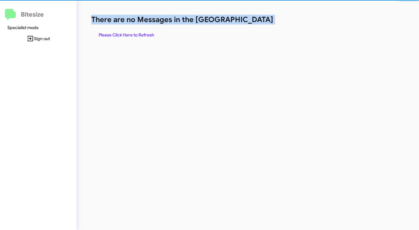
click at [248, 24] on h1 "There are no Messages in the [GEOGRAPHIC_DATA]" at bounding box center [219, 20] width 256 height 10
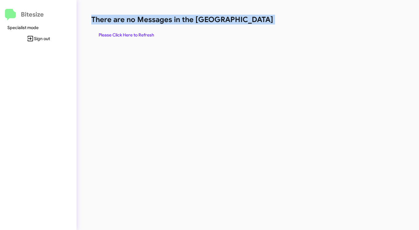
click at [248, 24] on h1 "There are no Messages in the [GEOGRAPHIC_DATA]" at bounding box center [219, 20] width 256 height 10
click at [144, 32] on span "Please Click Here to Refresh" at bounding box center [126, 34] width 55 height 11
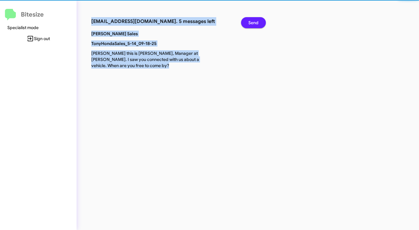
click at [144, 32] on p "[PERSON_NAME] Sales" at bounding box center [147, 34] width 120 height 6
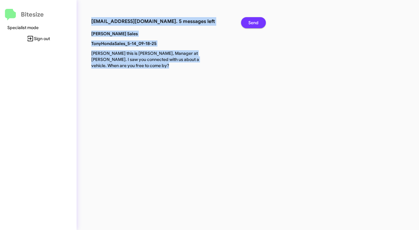
click at [254, 24] on span "Send" at bounding box center [253, 22] width 10 height 11
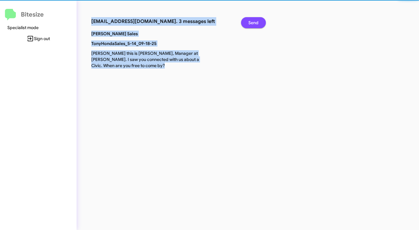
click at [254, 24] on span "Send" at bounding box center [253, 22] width 10 height 11
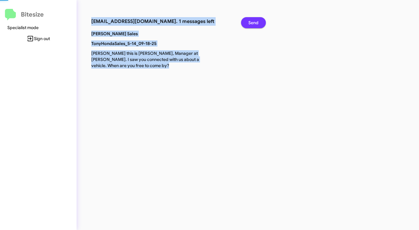
click at [254, 24] on span "Send" at bounding box center [253, 22] width 10 height 11
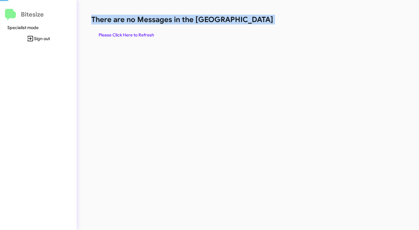
click at [254, 24] on h1 "There are no Messages in the [GEOGRAPHIC_DATA]" at bounding box center [219, 20] width 256 height 10
click at [120, 33] on span "Please Click Here to Refresh" at bounding box center [126, 34] width 55 height 11
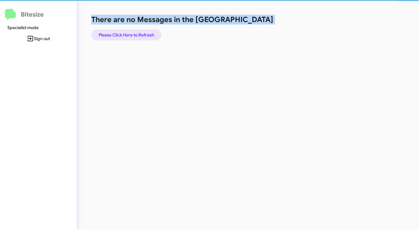
click at [120, 33] on span "Please Click Here to Refresh" at bounding box center [126, 34] width 55 height 11
